Goal: Information Seeking & Learning: Learn about a topic

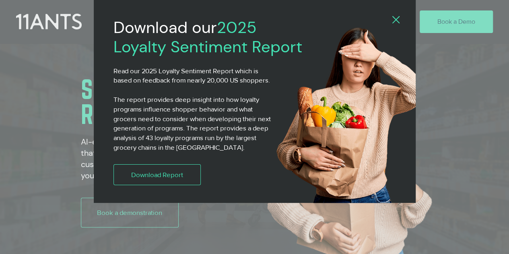
click at [394, 19] on icon "Back to site" at bounding box center [395, 19] width 7 height 7
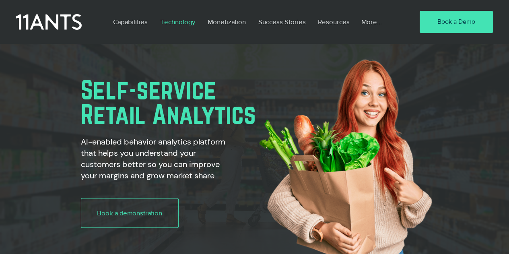
click at [173, 21] on p "Technology" at bounding box center [177, 21] width 43 height 19
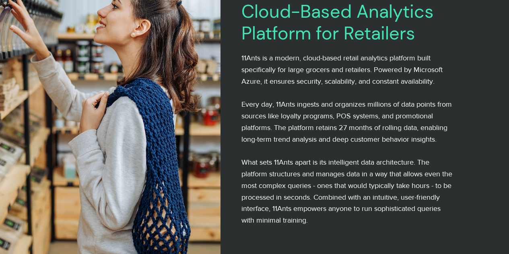
scroll to position [174, 0]
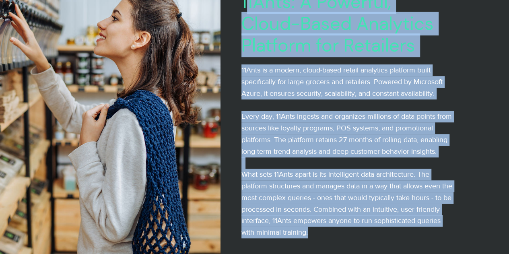
drag, startPoint x: 244, startPoint y: 5, endPoint x: 338, endPoint y: 232, distance: 246.2
click at [338, 232] on div "11Ants: A Powerful, Cloud-Based Analytics Platform for Retailers 11Ants is a mo…" at bounding box center [347, 120] width 212 height 258
copy div "1Ants: A Powerful, Cloud-Based Analytics Platform for Retailers 11Ants is a mod…"
